Goal: Information Seeking & Learning: Learn about a topic

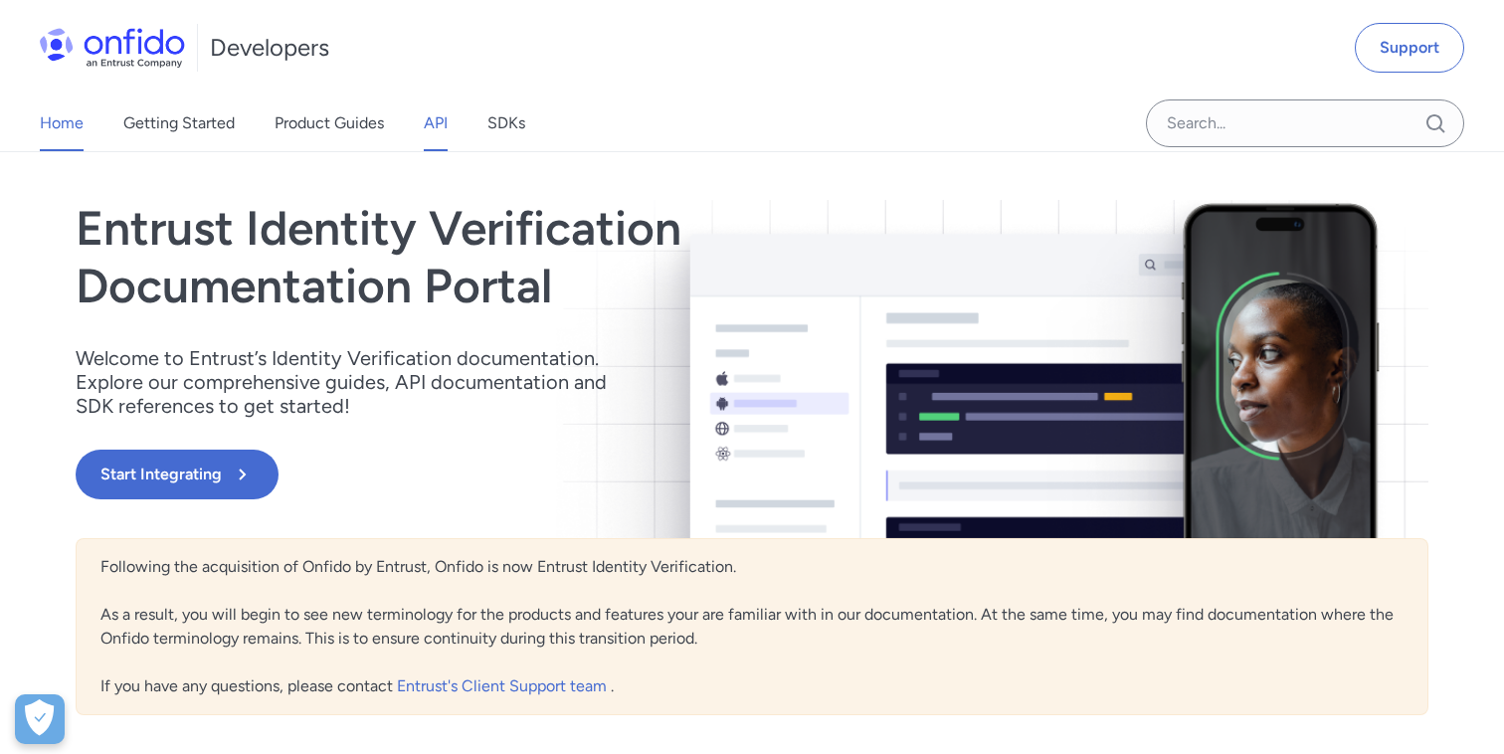
click at [434, 129] on link "API" at bounding box center [436, 123] width 24 height 56
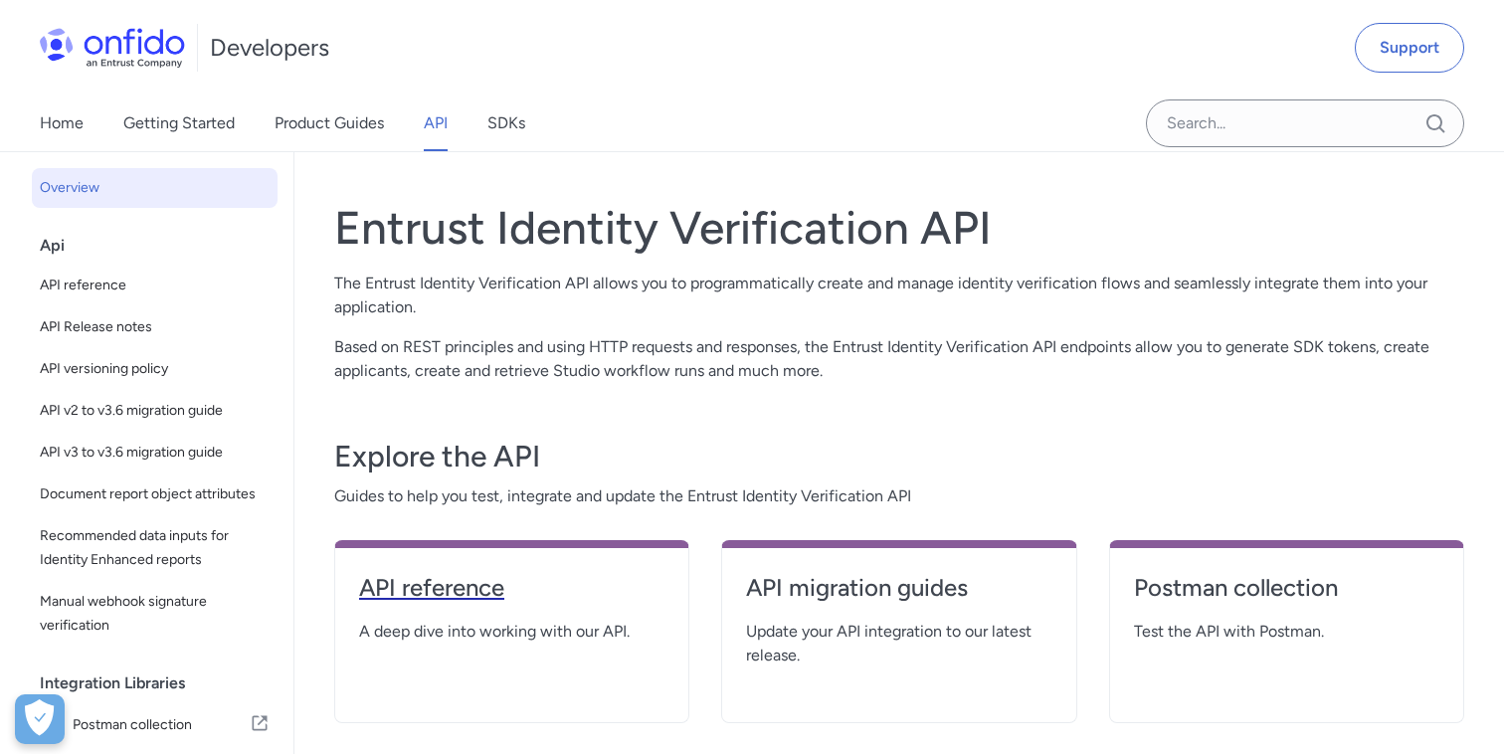
click at [486, 581] on h4 "API reference" at bounding box center [511, 588] width 305 height 32
select select "http"
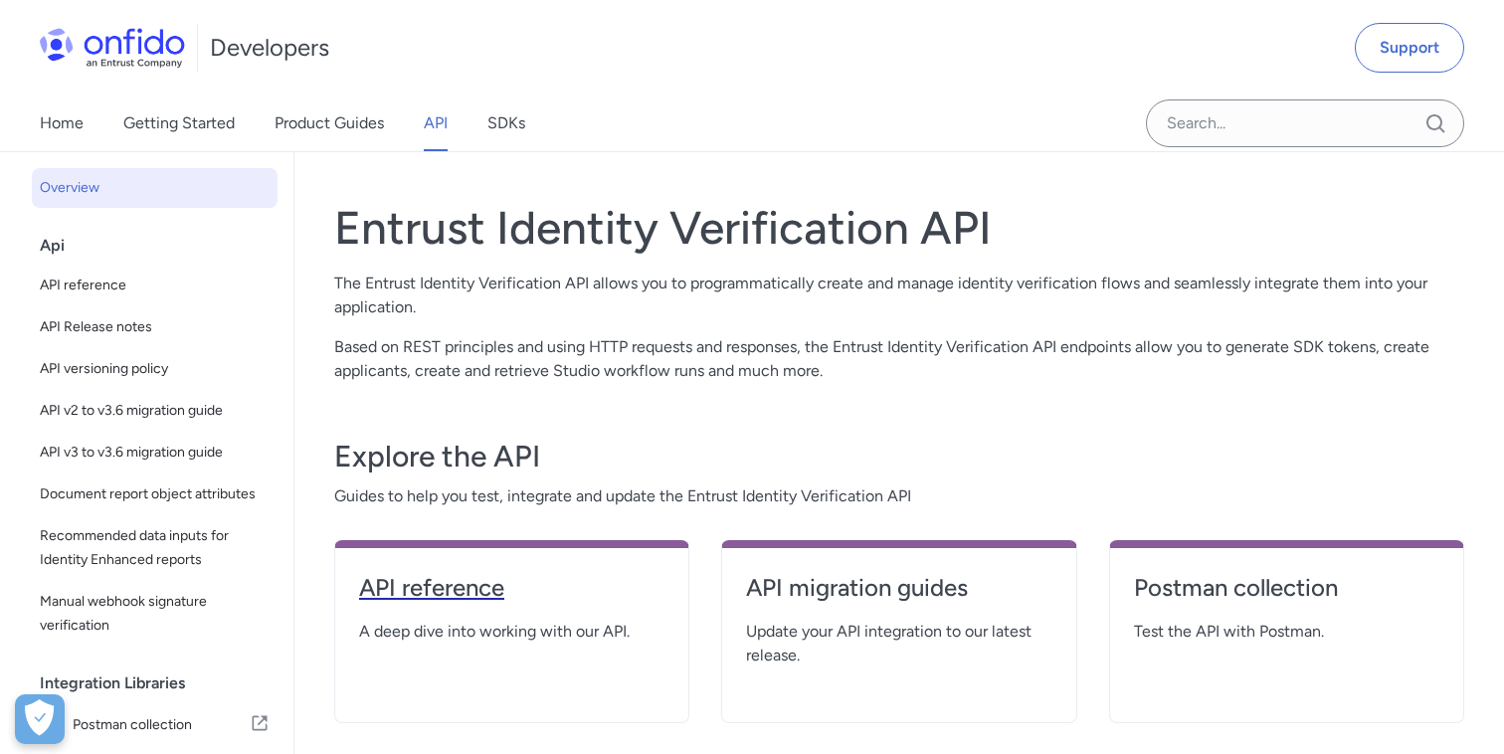
select select "http"
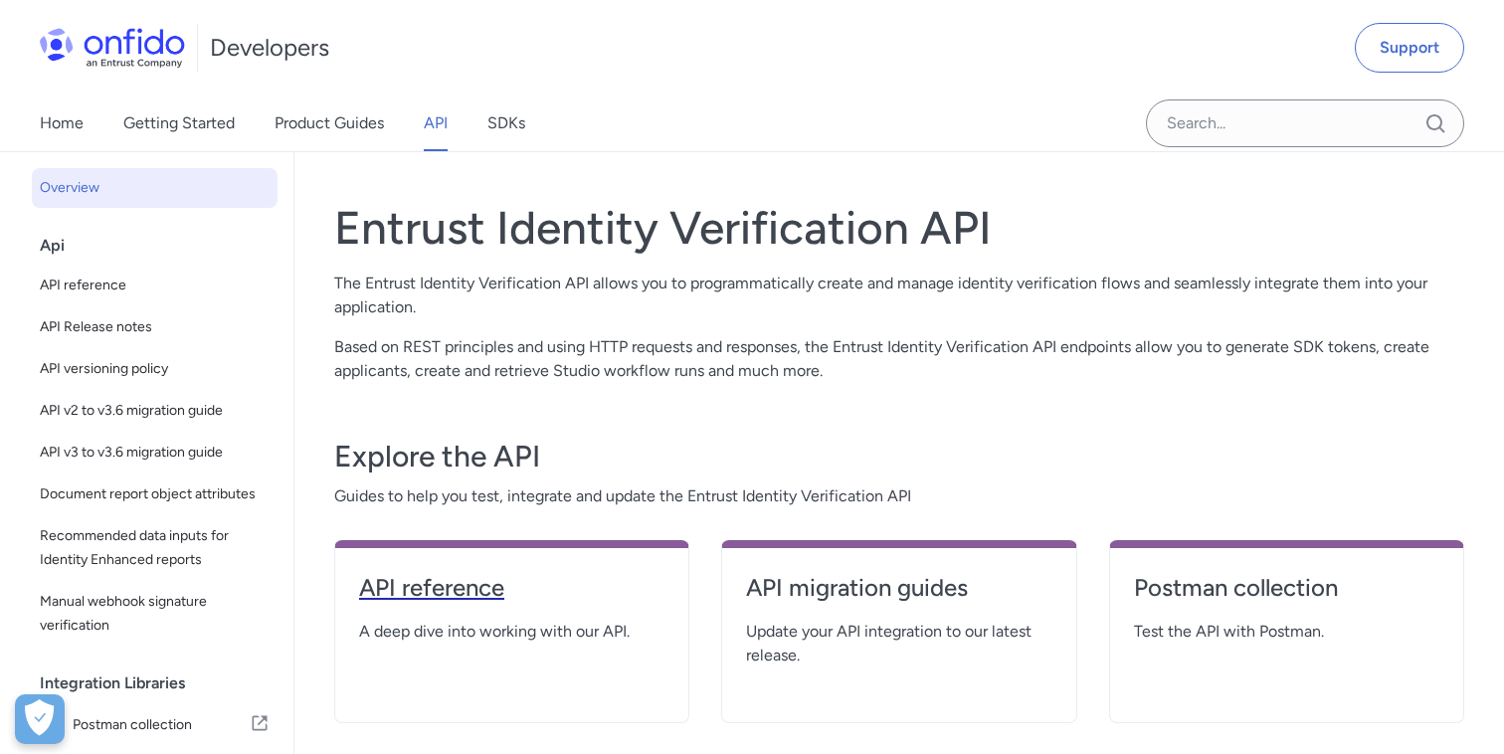
select select "http"
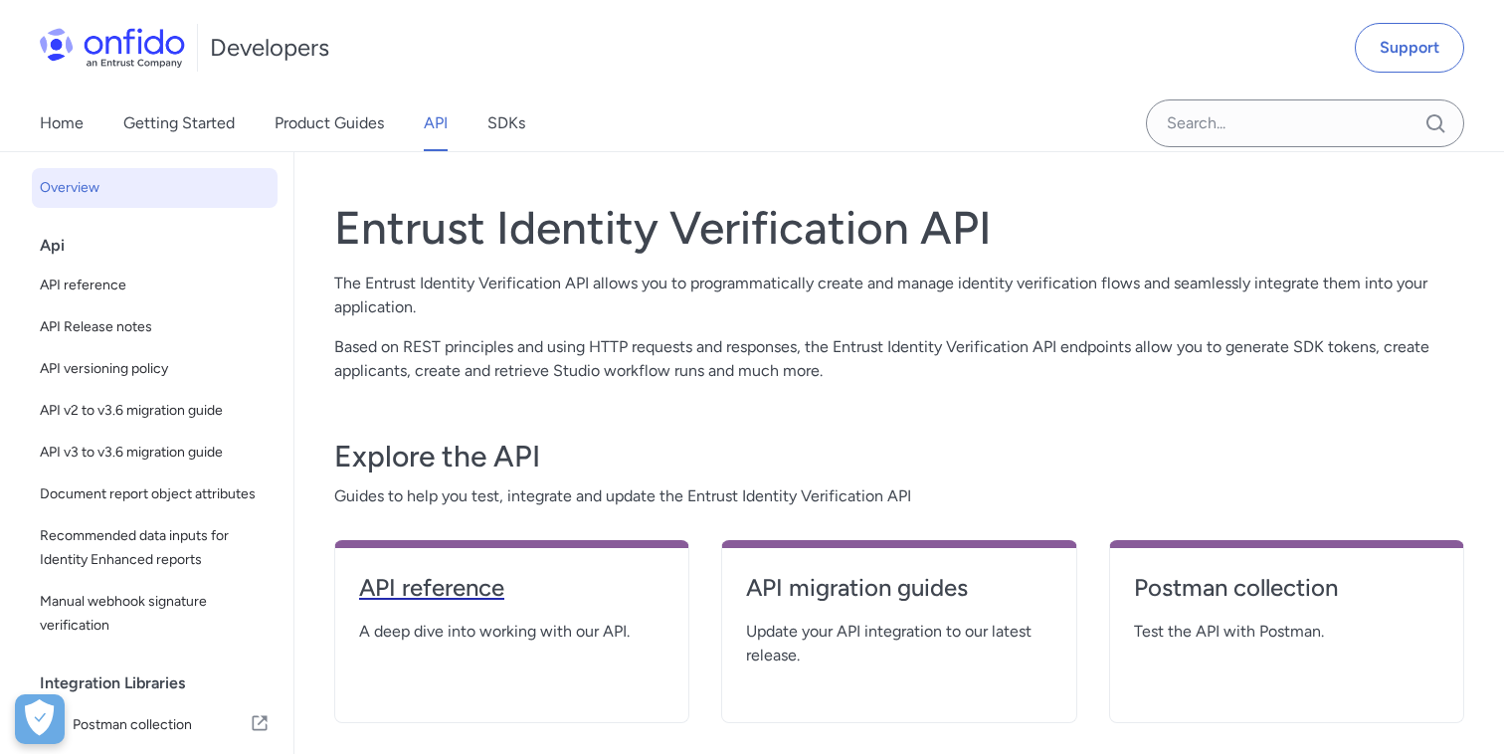
select select "http"
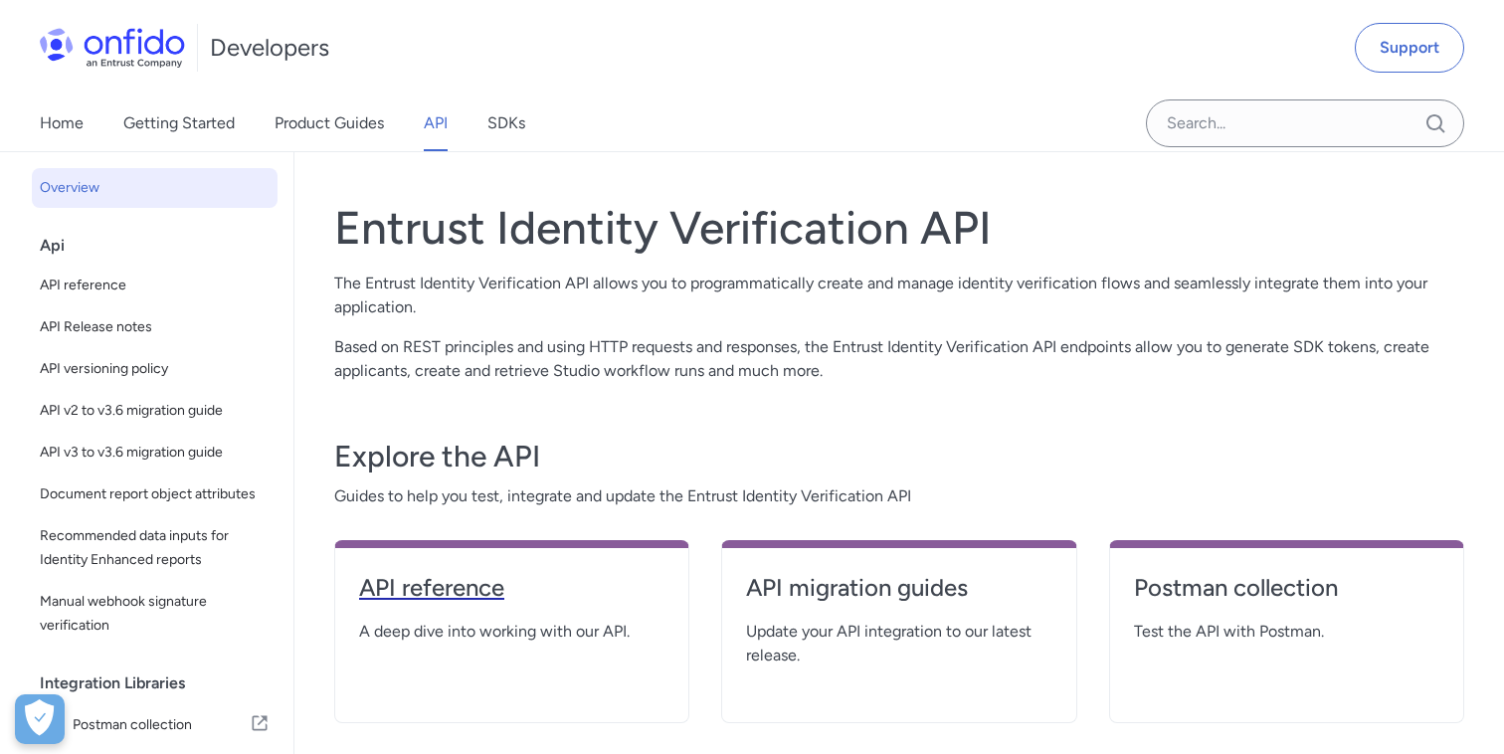
select select "http"
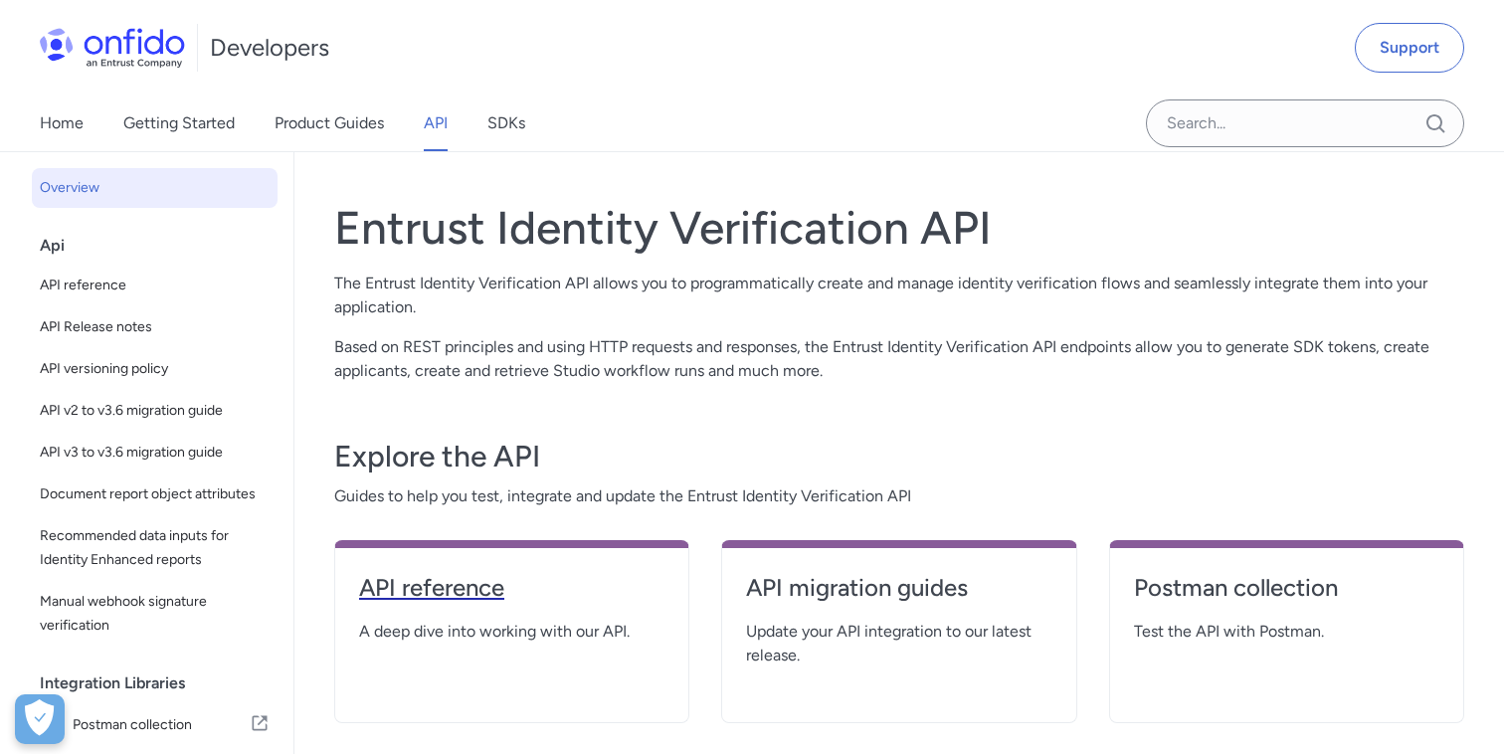
select select "http"
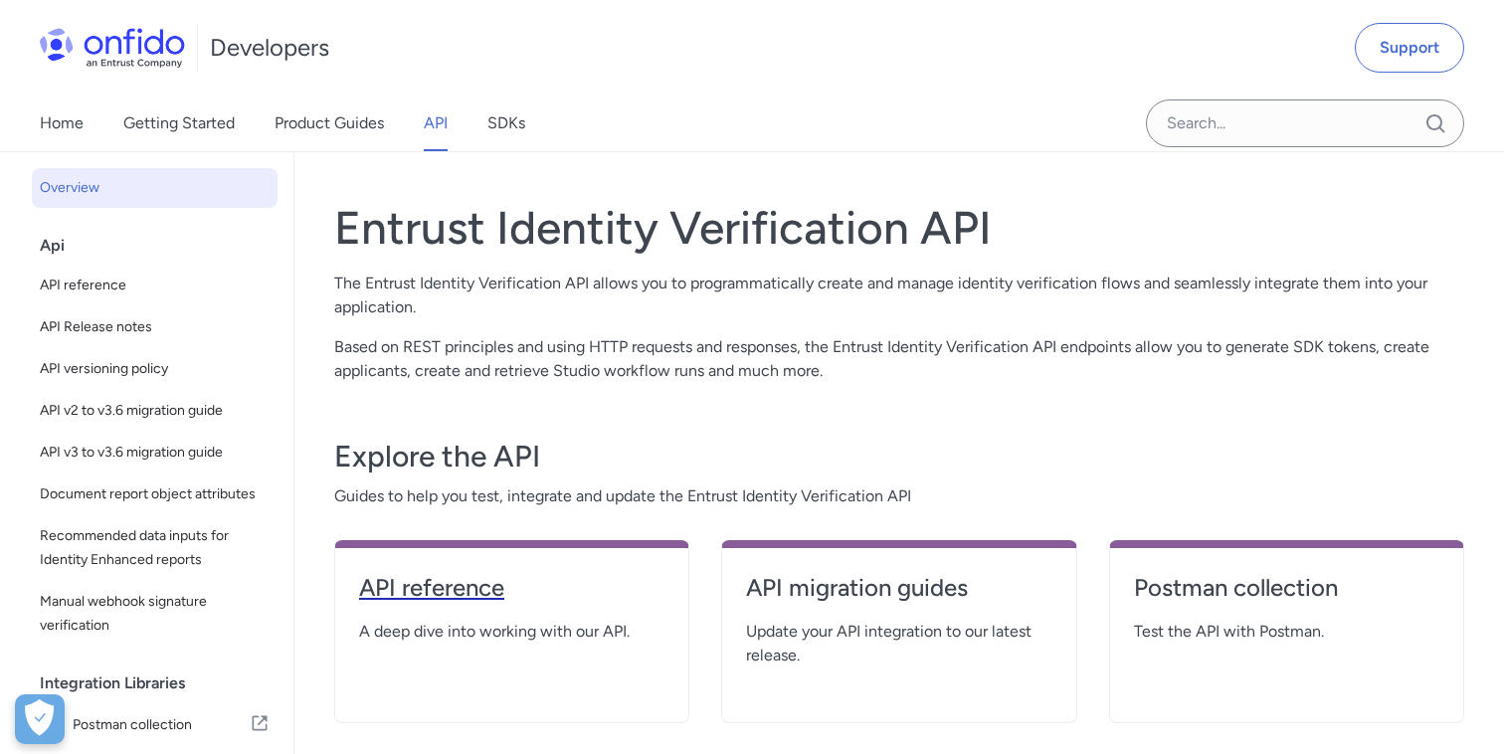
select select "http"
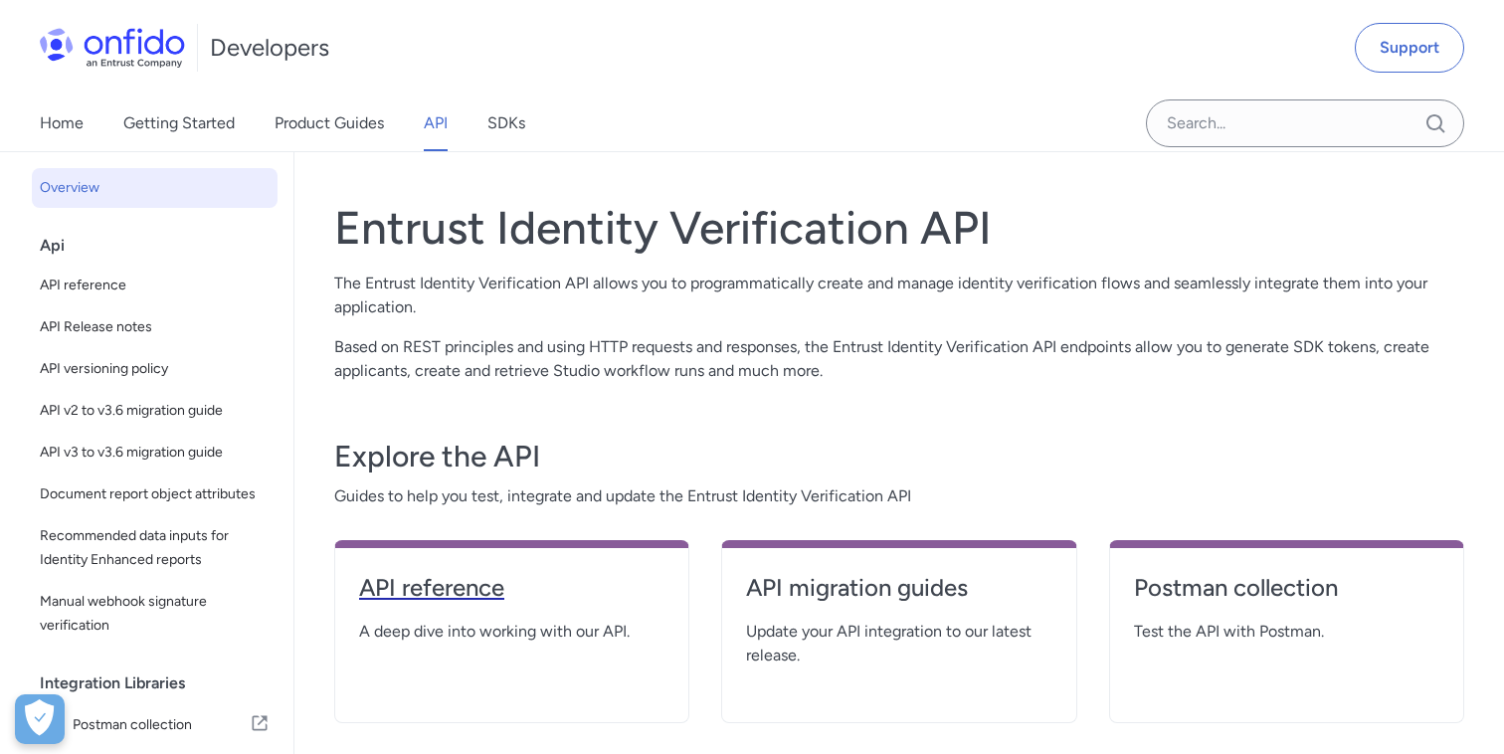
select select "http"
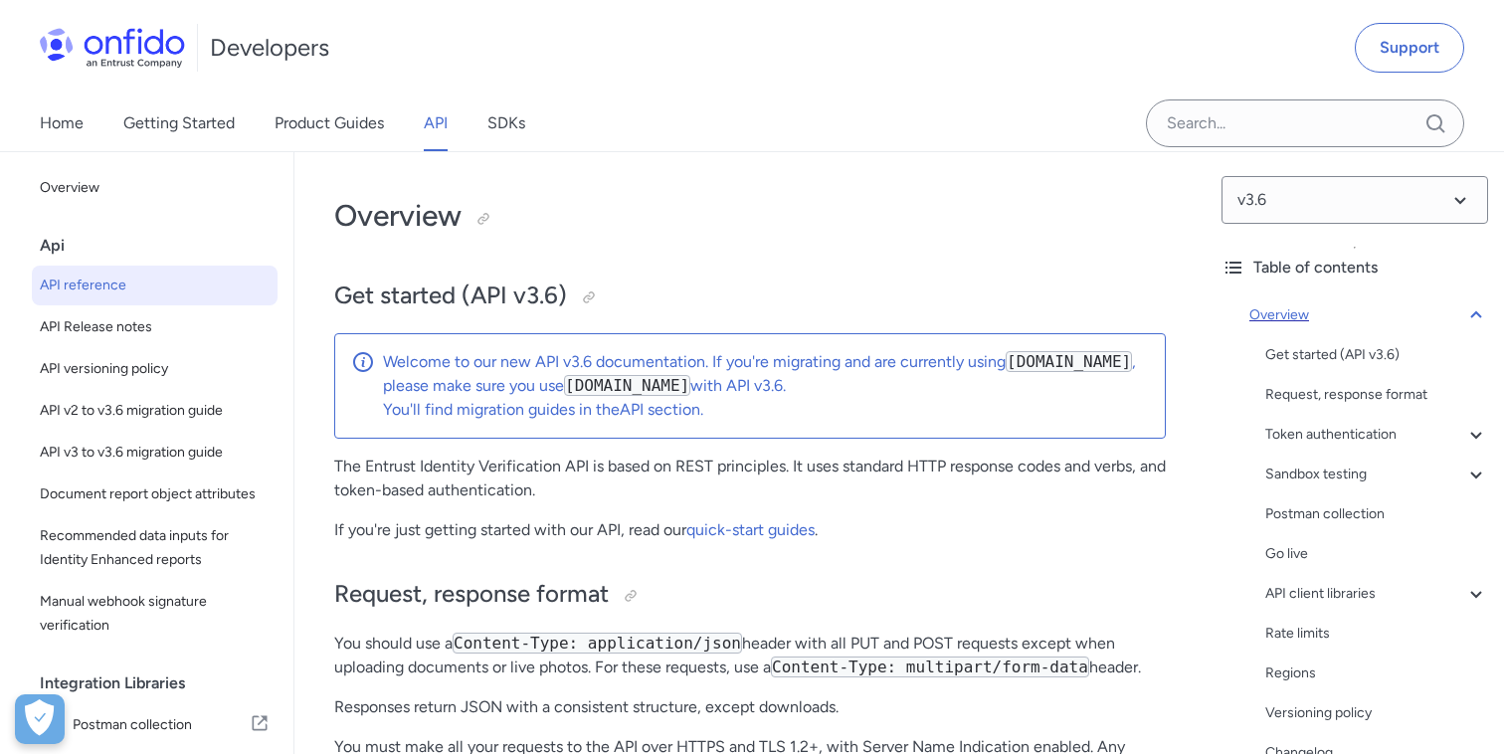
click at [1478, 312] on icon at bounding box center [1476, 315] width 24 height 24
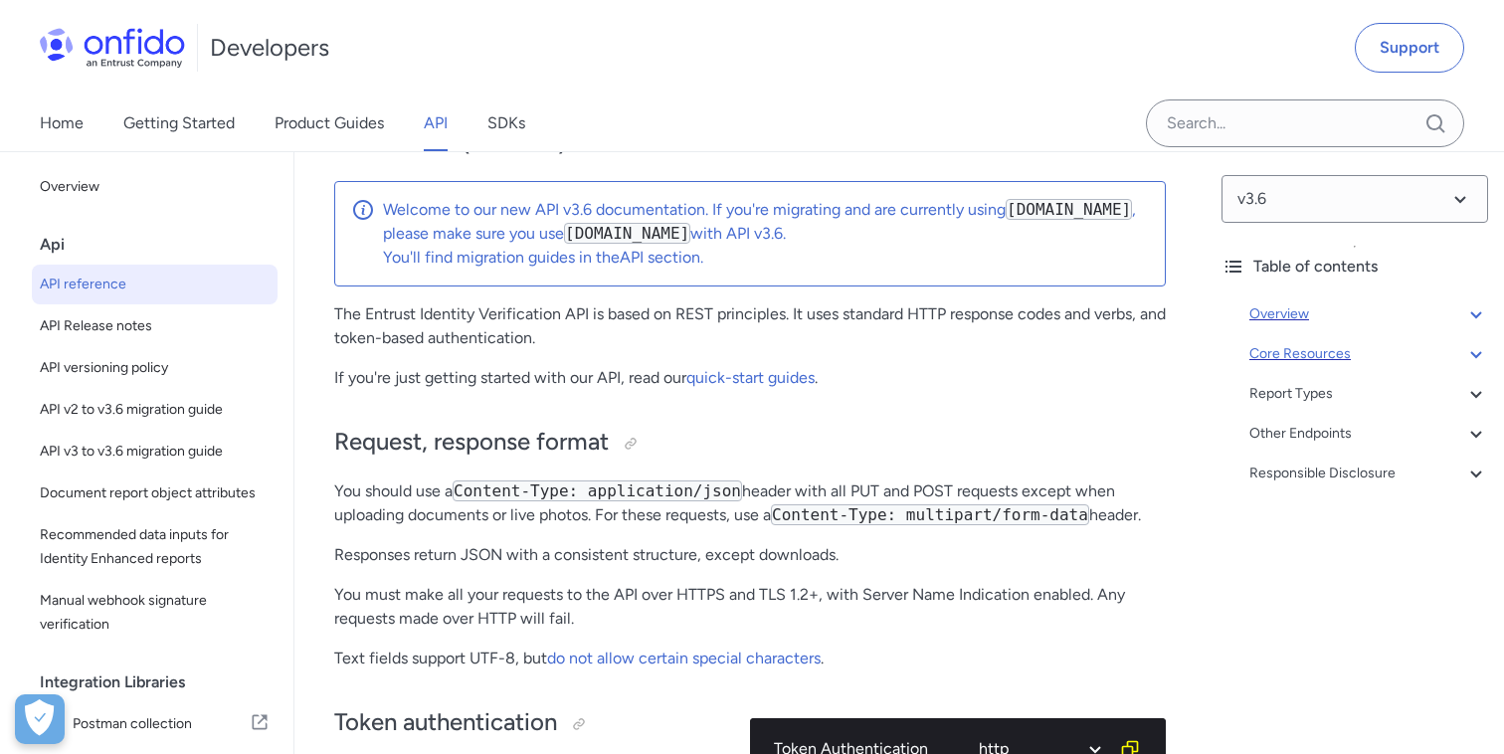
click at [1477, 356] on icon at bounding box center [1476, 354] width 24 height 24
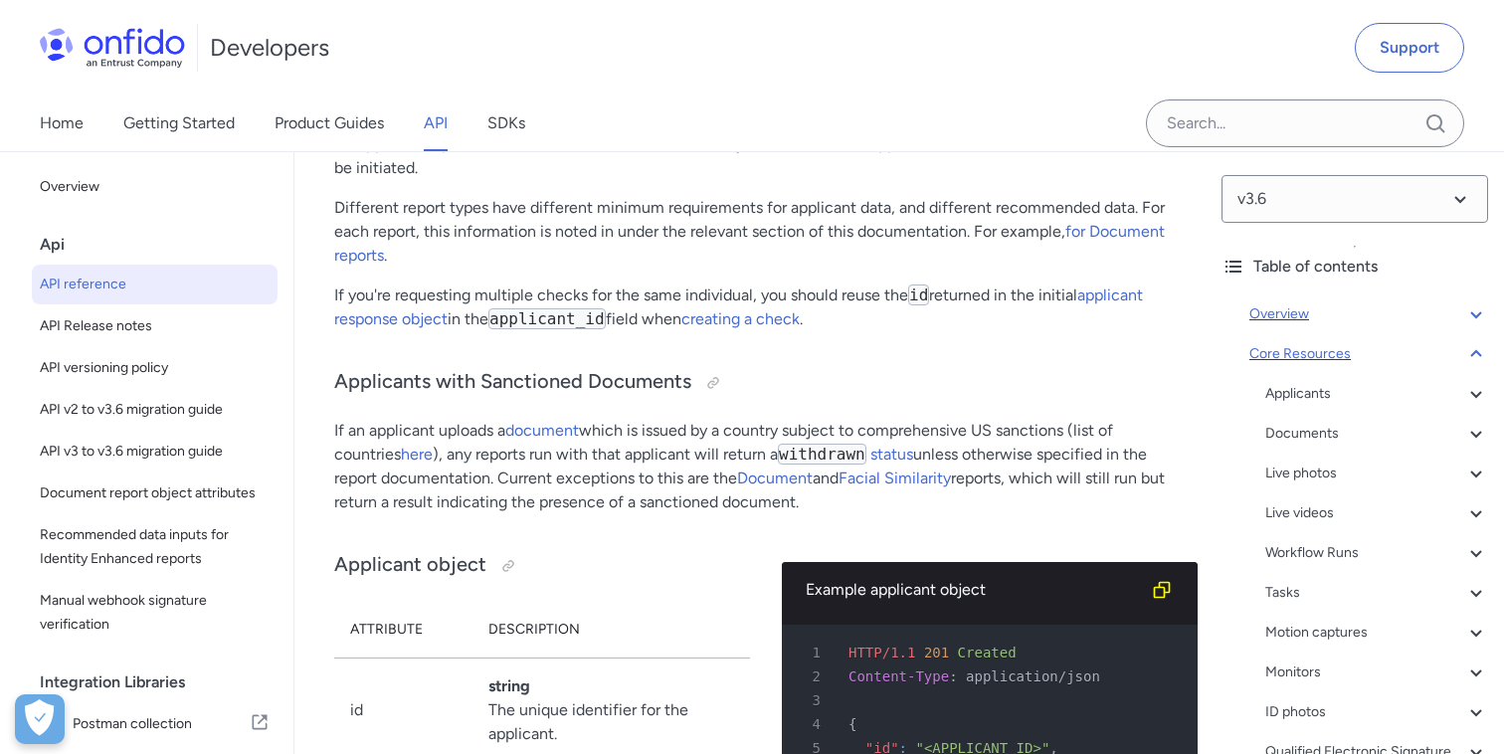
click at [1477, 356] on icon at bounding box center [1476, 354] width 24 height 24
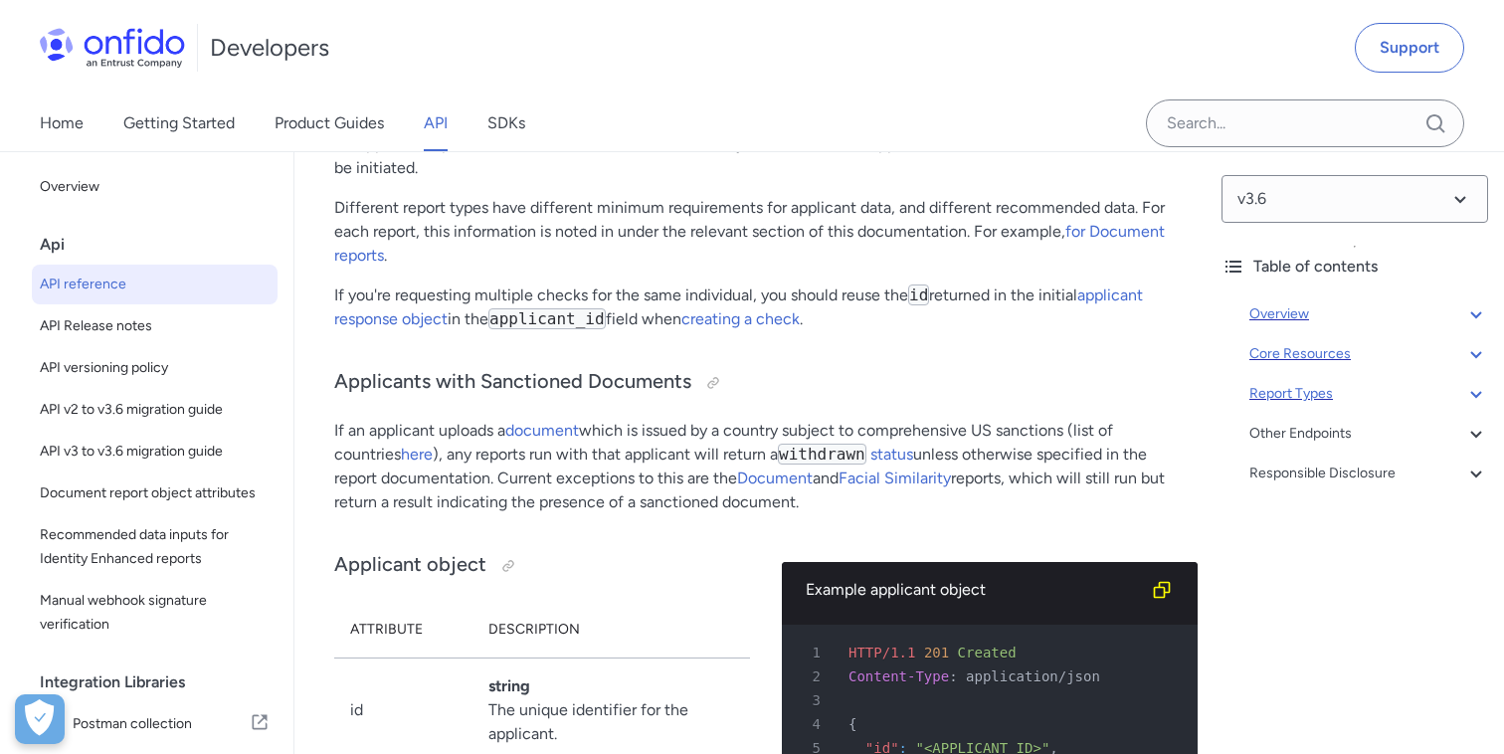
click at [1476, 388] on icon at bounding box center [1476, 394] width 24 height 24
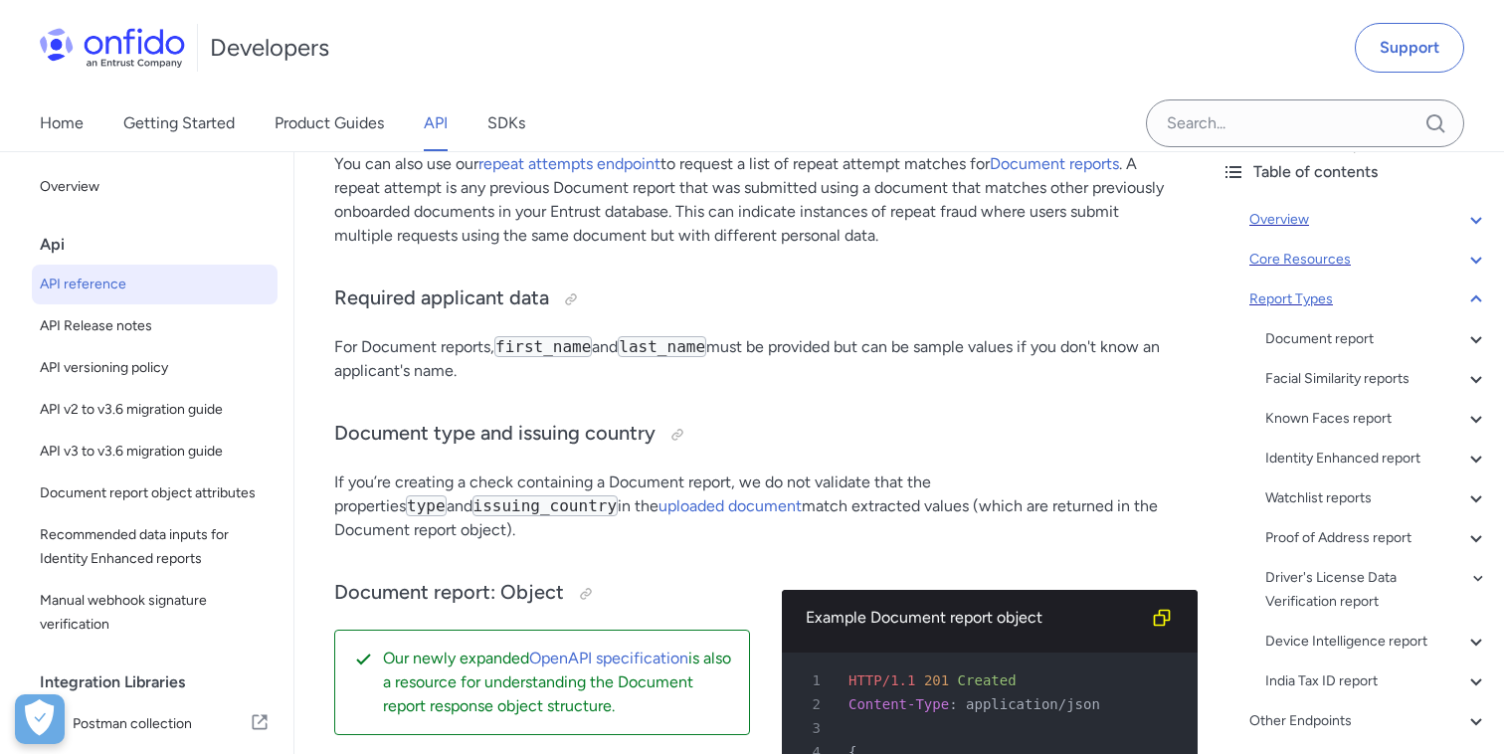
scroll to position [115, 0]
